Goal: Information Seeking & Learning: Learn about a topic

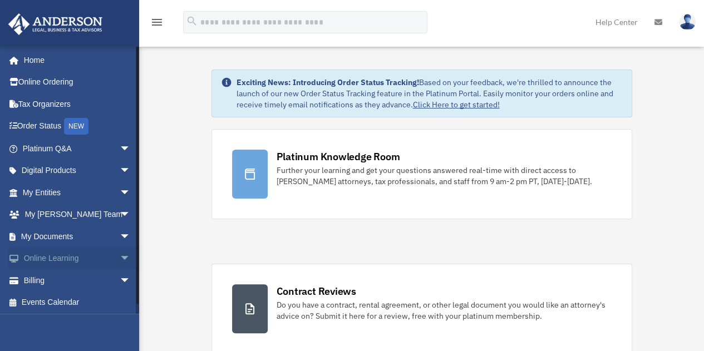
click at [120, 257] on span "arrow_drop_down" at bounding box center [131, 259] width 22 height 23
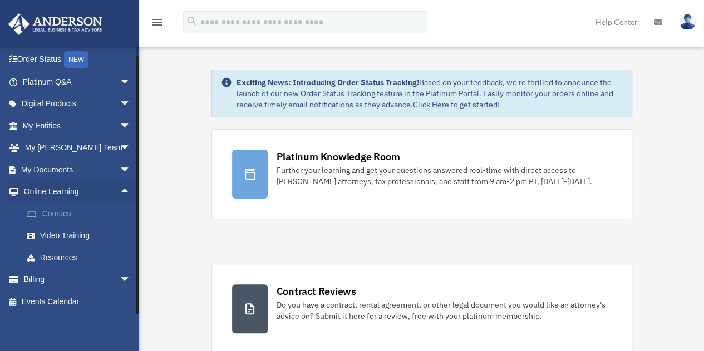
scroll to position [68, 0]
click at [63, 210] on link "Courses" at bounding box center [82, 213] width 132 height 22
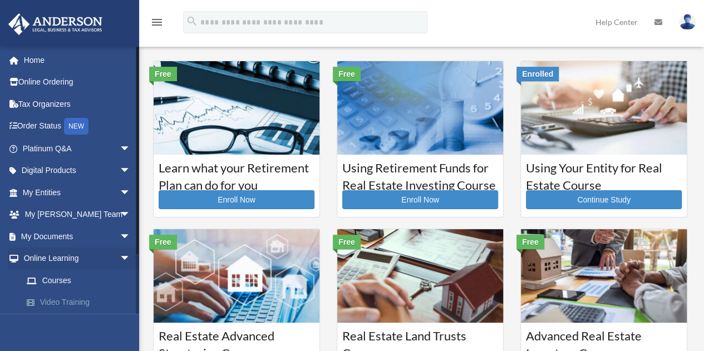
click at [52, 301] on link "Video Training" at bounding box center [82, 303] width 132 height 22
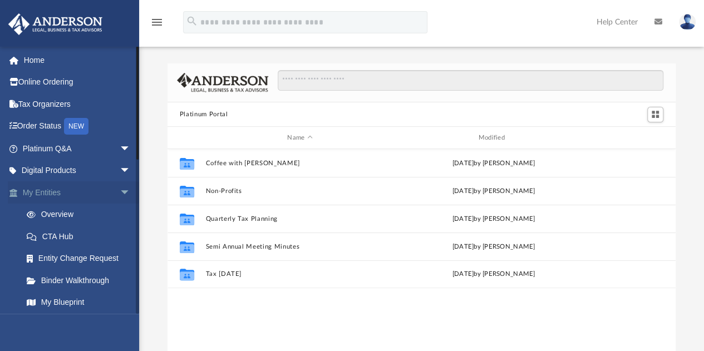
click at [120, 191] on span "arrow_drop_down" at bounding box center [131, 192] width 22 height 23
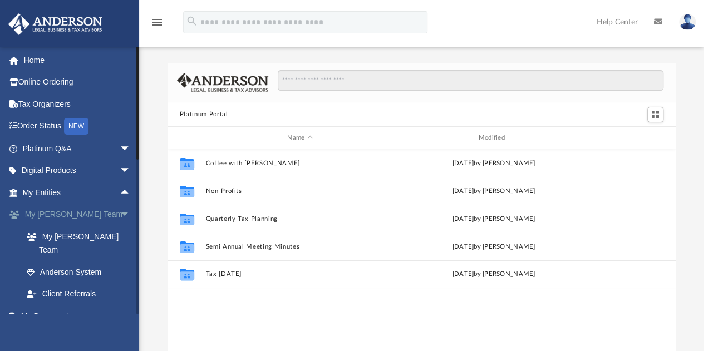
click at [120, 212] on span "arrow_drop_down" at bounding box center [131, 215] width 22 height 23
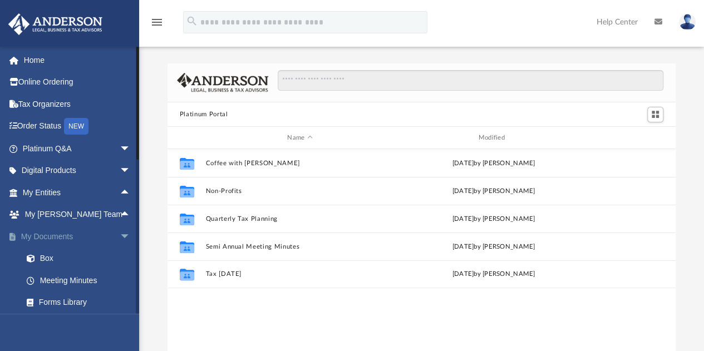
click at [120, 232] on span "arrow_drop_down" at bounding box center [131, 236] width 22 height 23
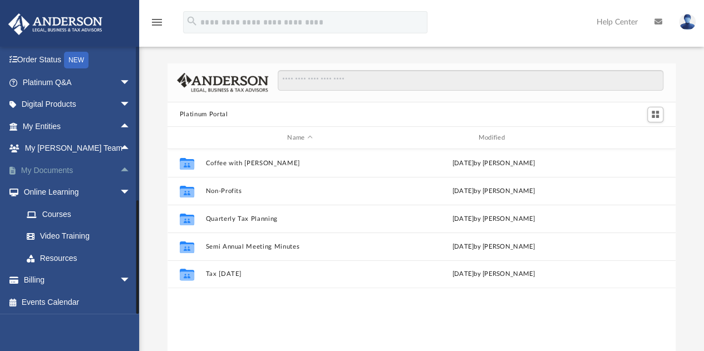
scroll to position [68, 0]
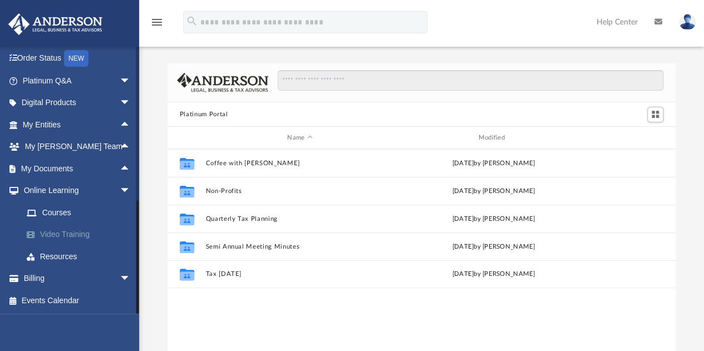
click at [81, 232] on link "Video Training" at bounding box center [82, 235] width 132 height 22
click at [67, 235] on link "Video Training" at bounding box center [82, 235] width 132 height 22
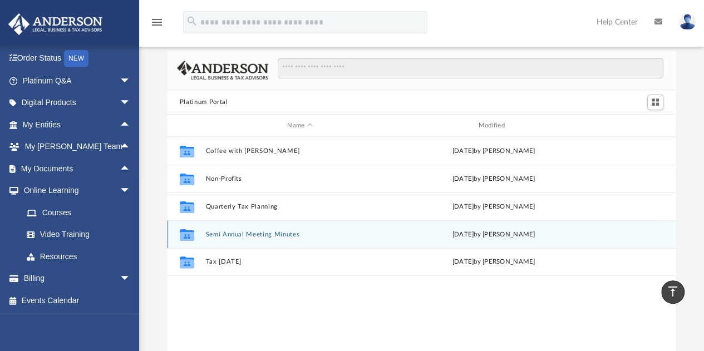
scroll to position [0, 0]
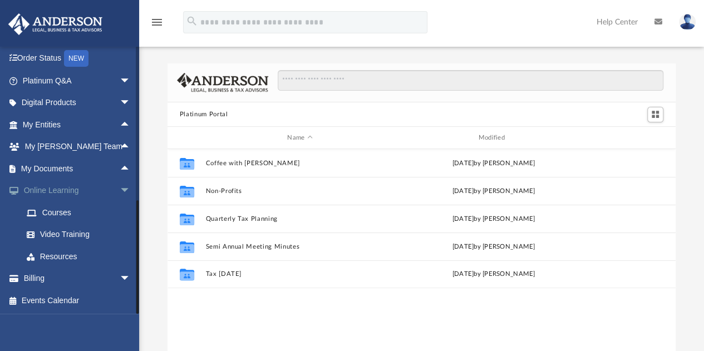
click at [120, 188] on span "arrow_drop_down" at bounding box center [131, 191] width 22 height 23
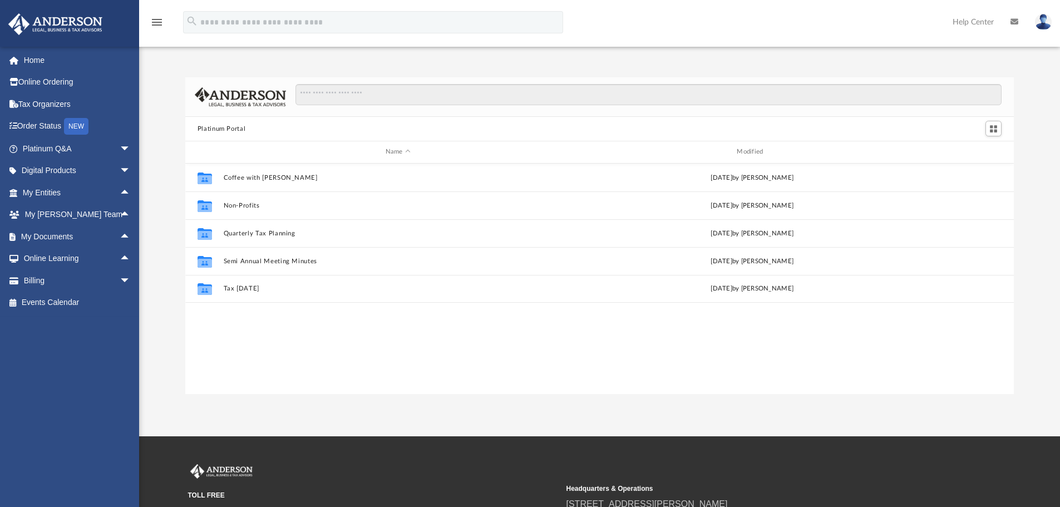
scroll to position [245, 820]
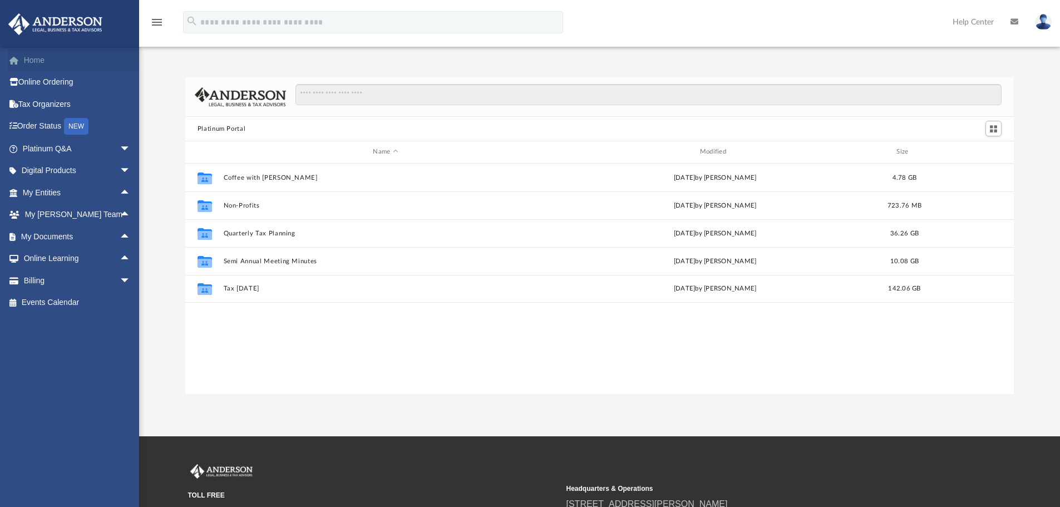
click at [35, 57] on link "Home" at bounding box center [78, 60] width 140 height 22
